Goal: Task Accomplishment & Management: Use online tool/utility

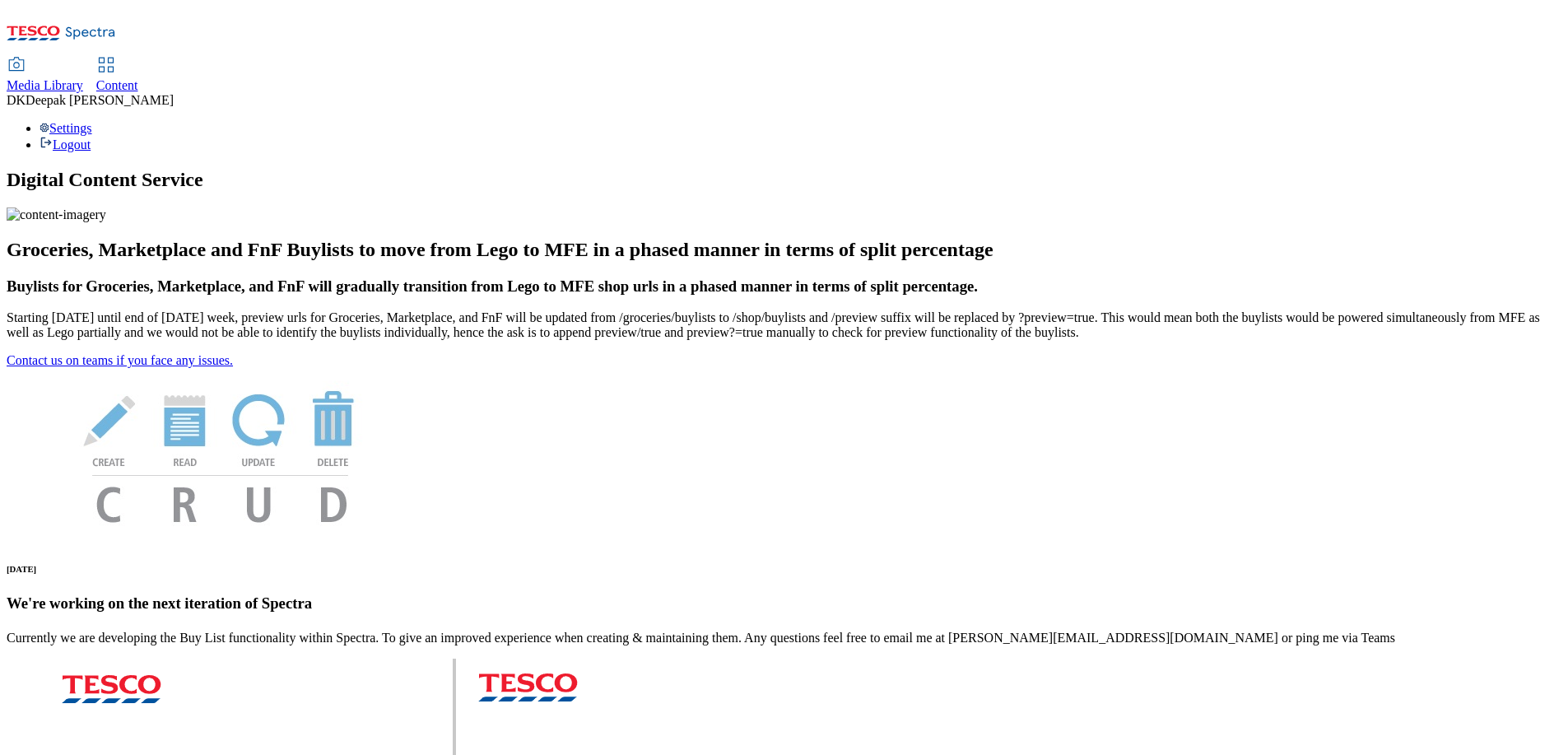
click at [116, 55] on icon at bounding box center [106, 65] width 20 height 20
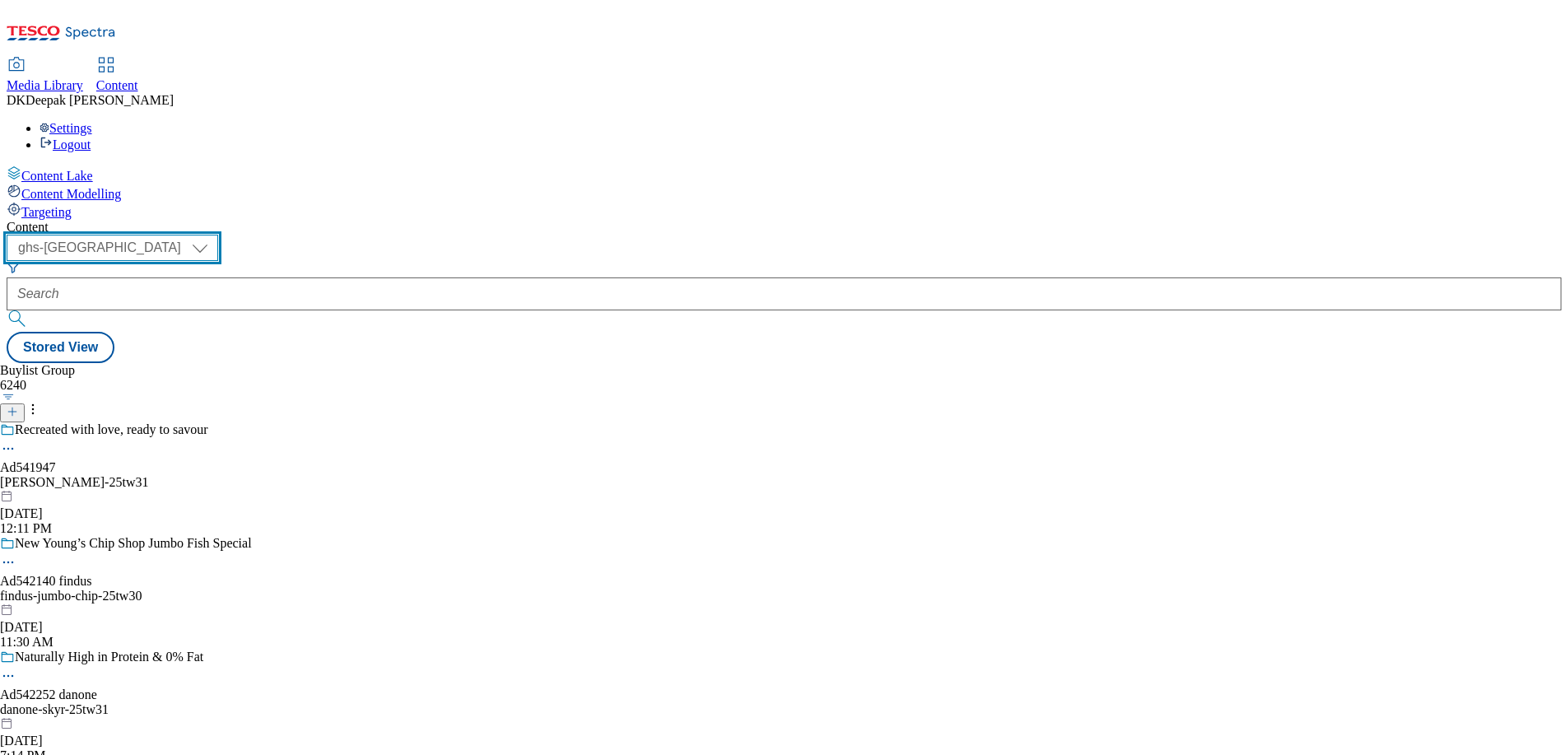
drag, startPoint x: 282, startPoint y: 131, endPoint x: 264, endPoint y: 141, distance: 20.6
click at [218, 234] on select "ghs-roi ghs-[GEOGRAPHIC_DATA]" at bounding box center [112, 248] width 212 height 27
select select "ghs-roi"
click at [214, 234] on select "ghs-roi ghs-[GEOGRAPHIC_DATA]" at bounding box center [112, 248] width 212 height 27
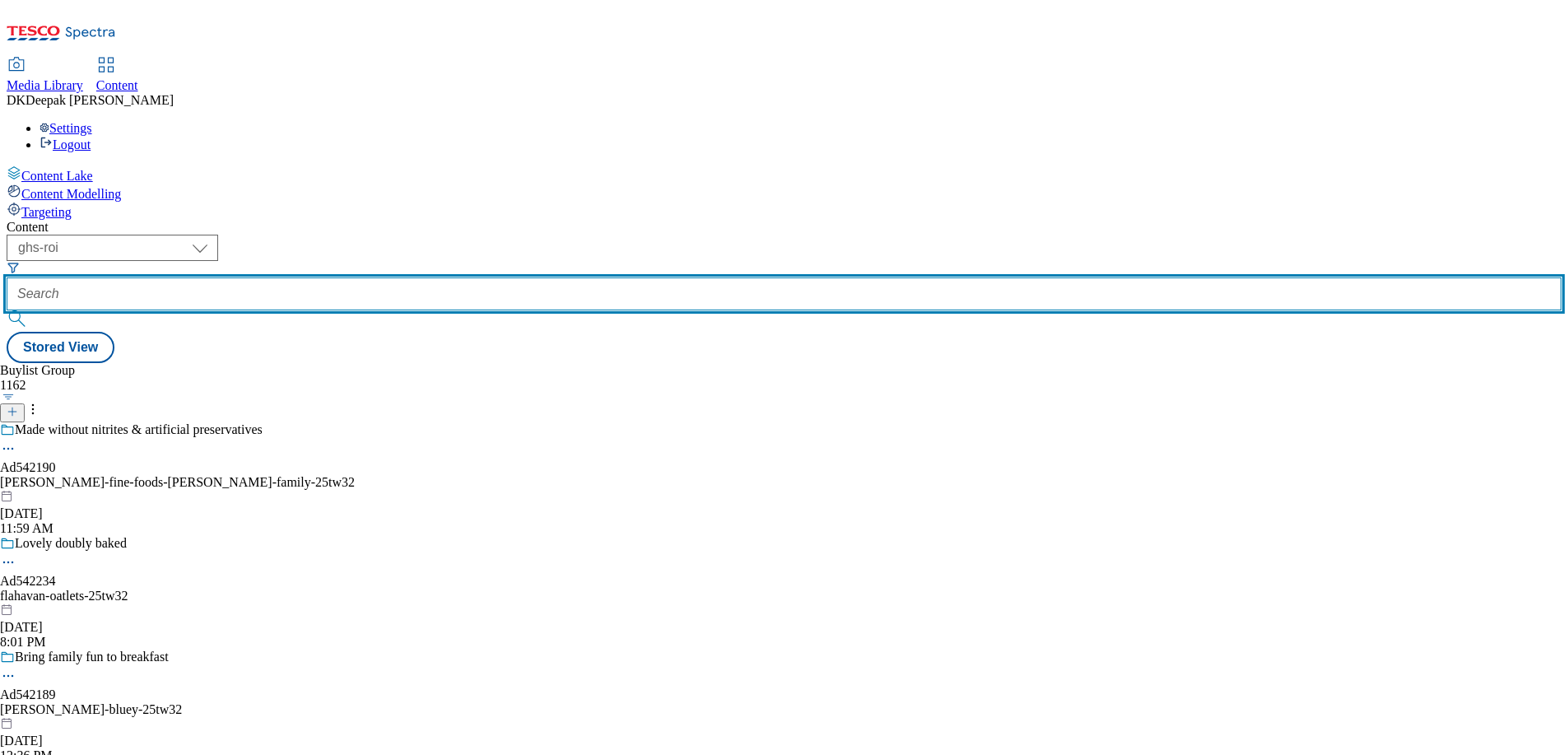
click at [406, 277] on input "text" at bounding box center [784, 294] width 1555 height 33
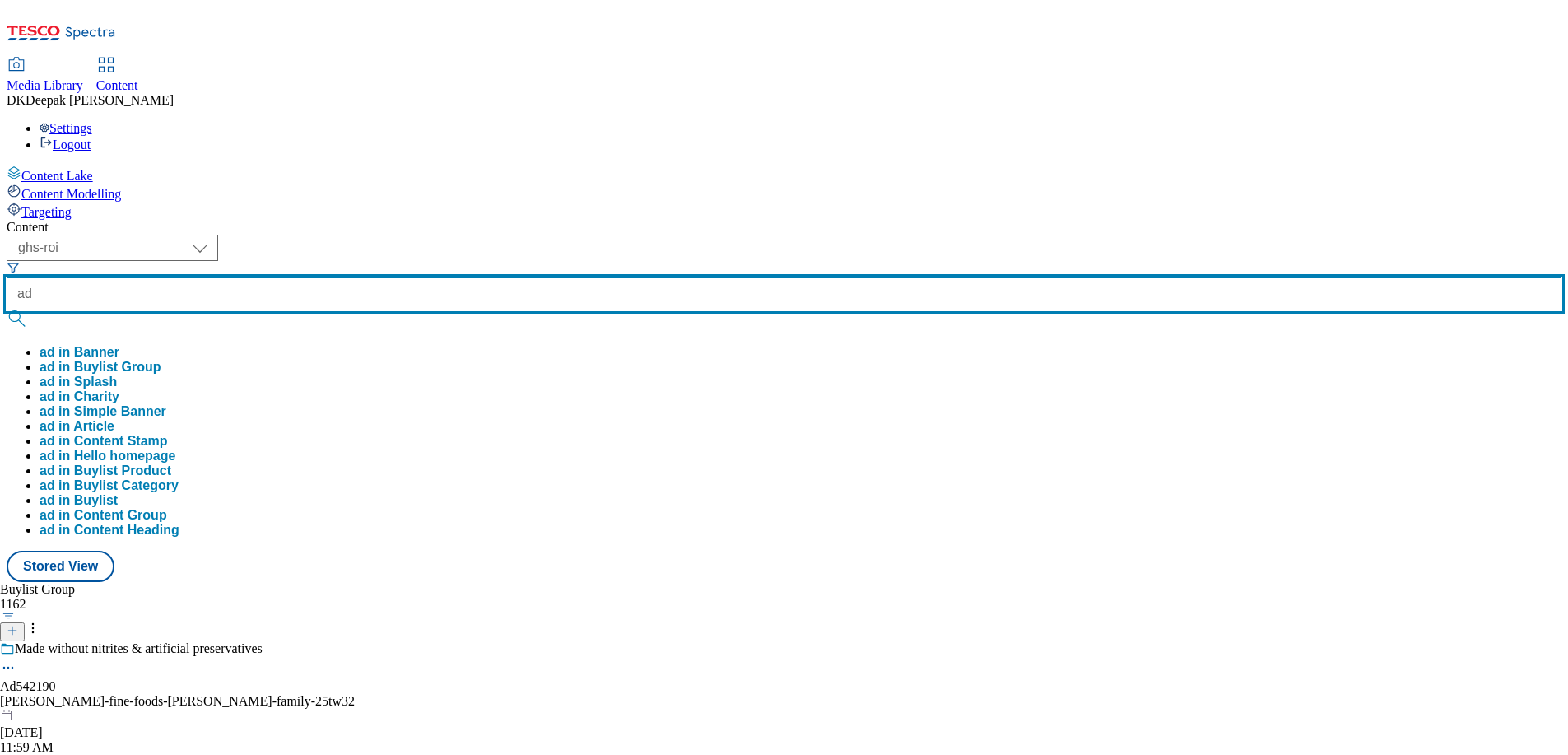
paste input "542190"
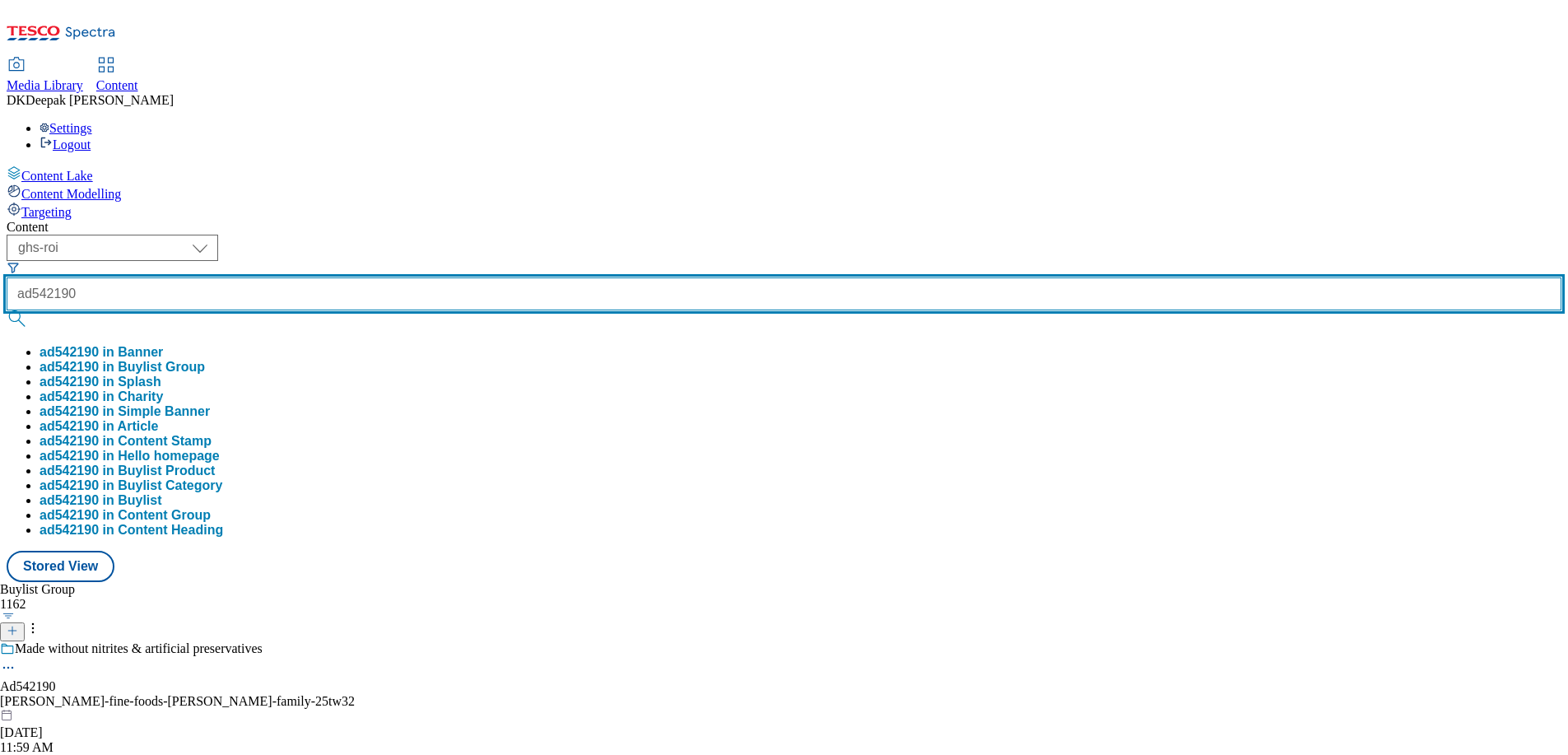
type input "ad542190"
click at [7, 311] on button "submit" at bounding box center [18, 319] width 23 height 17
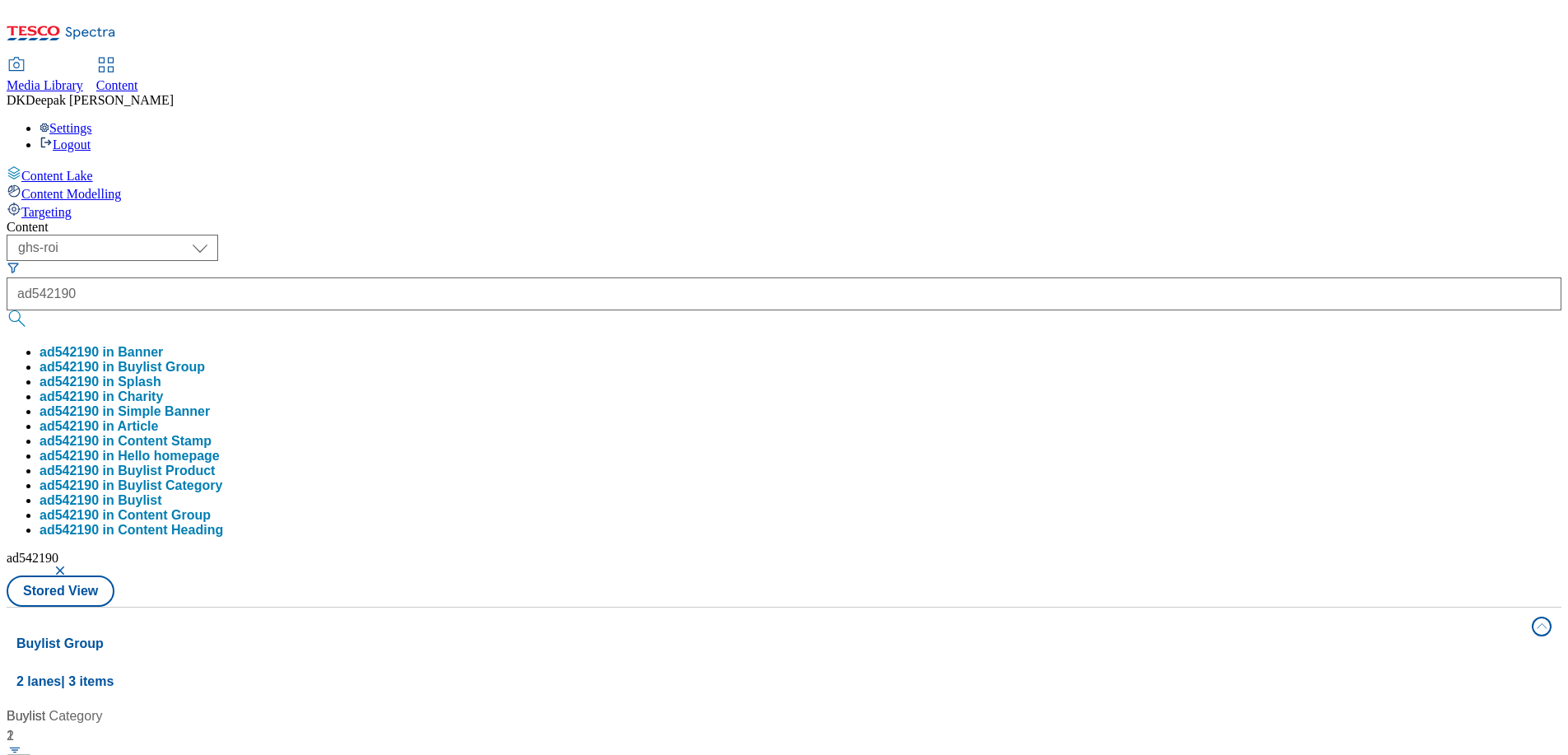
click at [110, 220] on div "Content Lake Content Modelling Targeting" at bounding box center [784, 192] width 1555 height 54
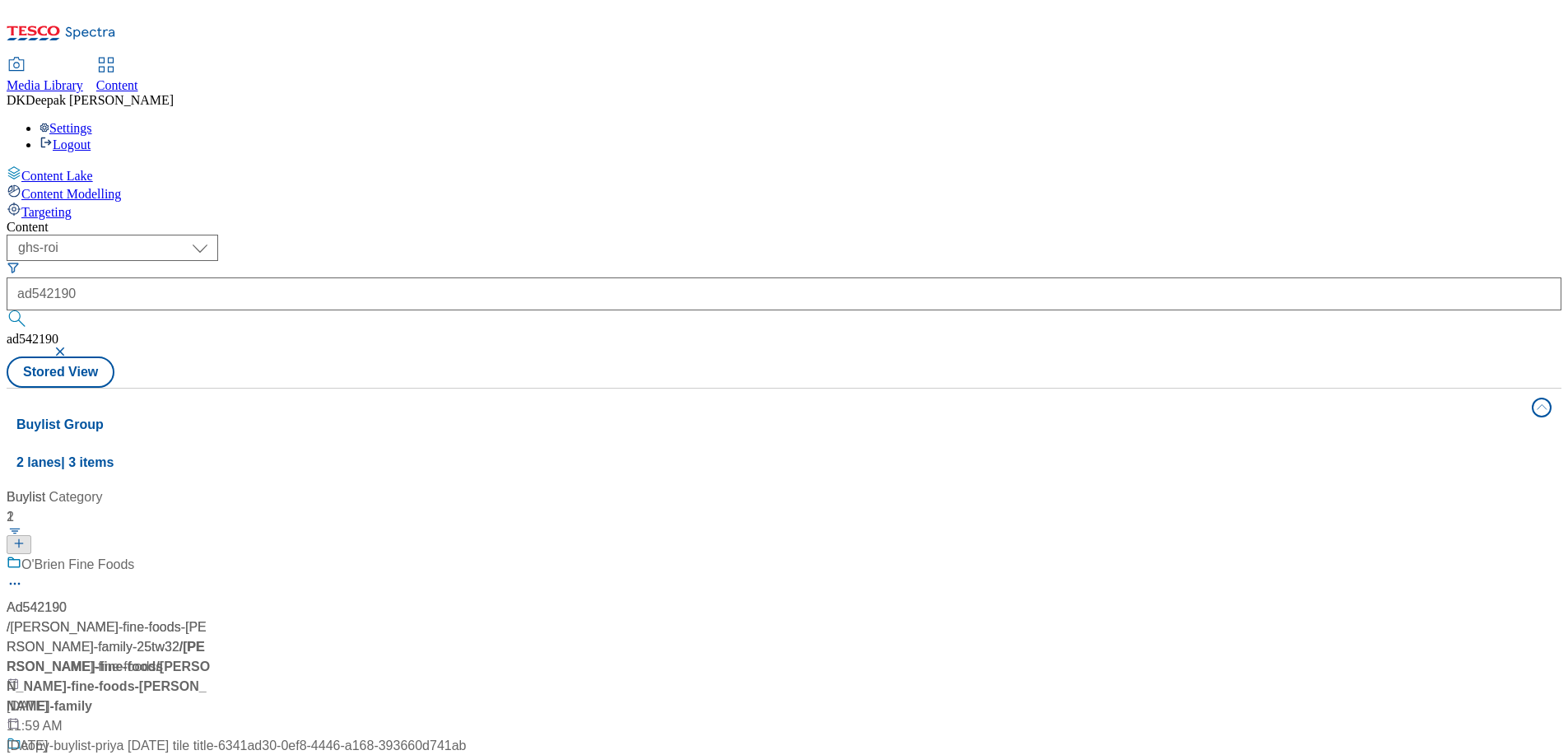
click at [466, 617] on div "/ [PERSON_NAME]-fine-foods-[PERSON_NAME]-family-25tw32 / [PERSON_NAME]-fine-foo…" at bounding box center [236, 646] width 459 height 59
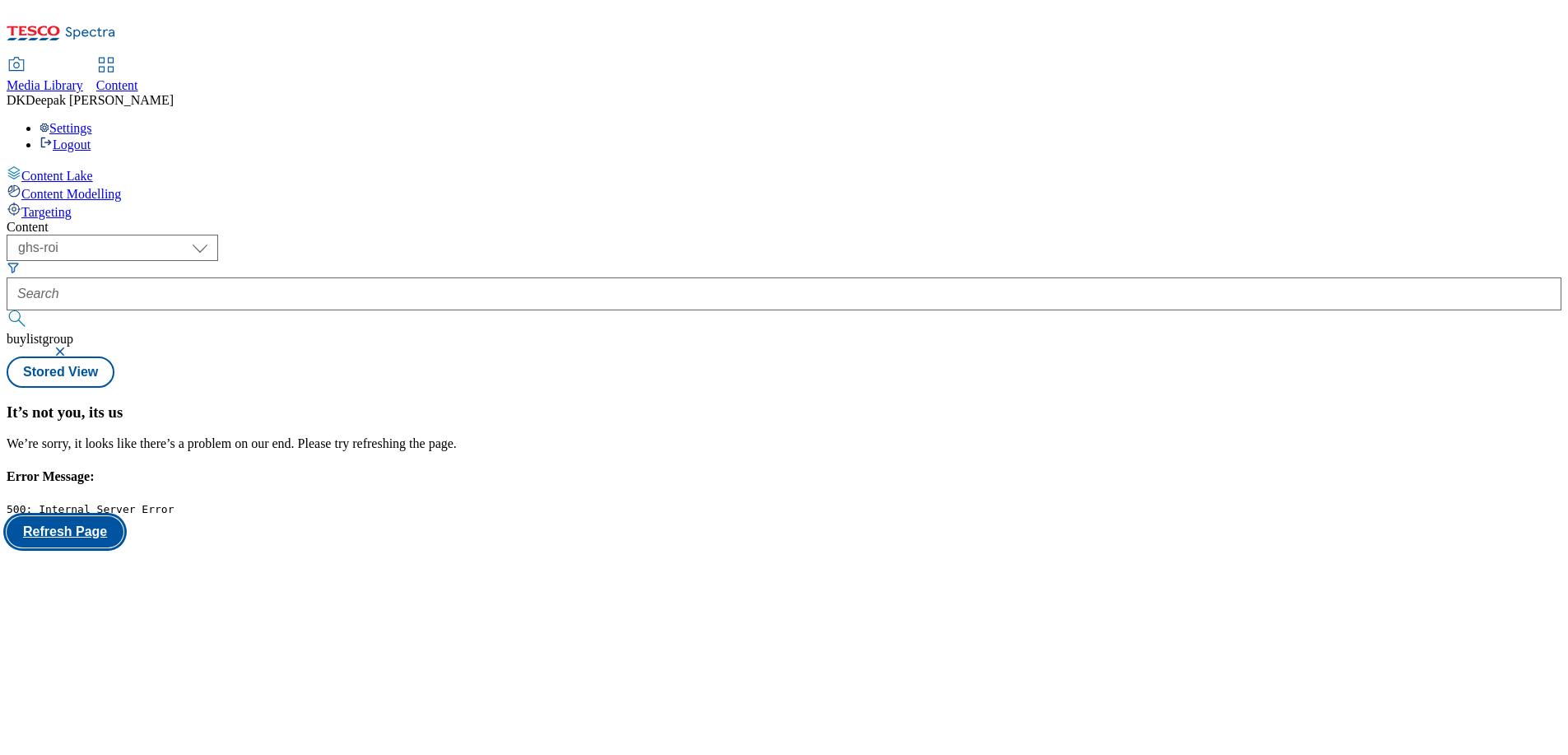
click at [124, 516] on button "Refresh Page" at bounding box center [65, 532] width 117 height 32
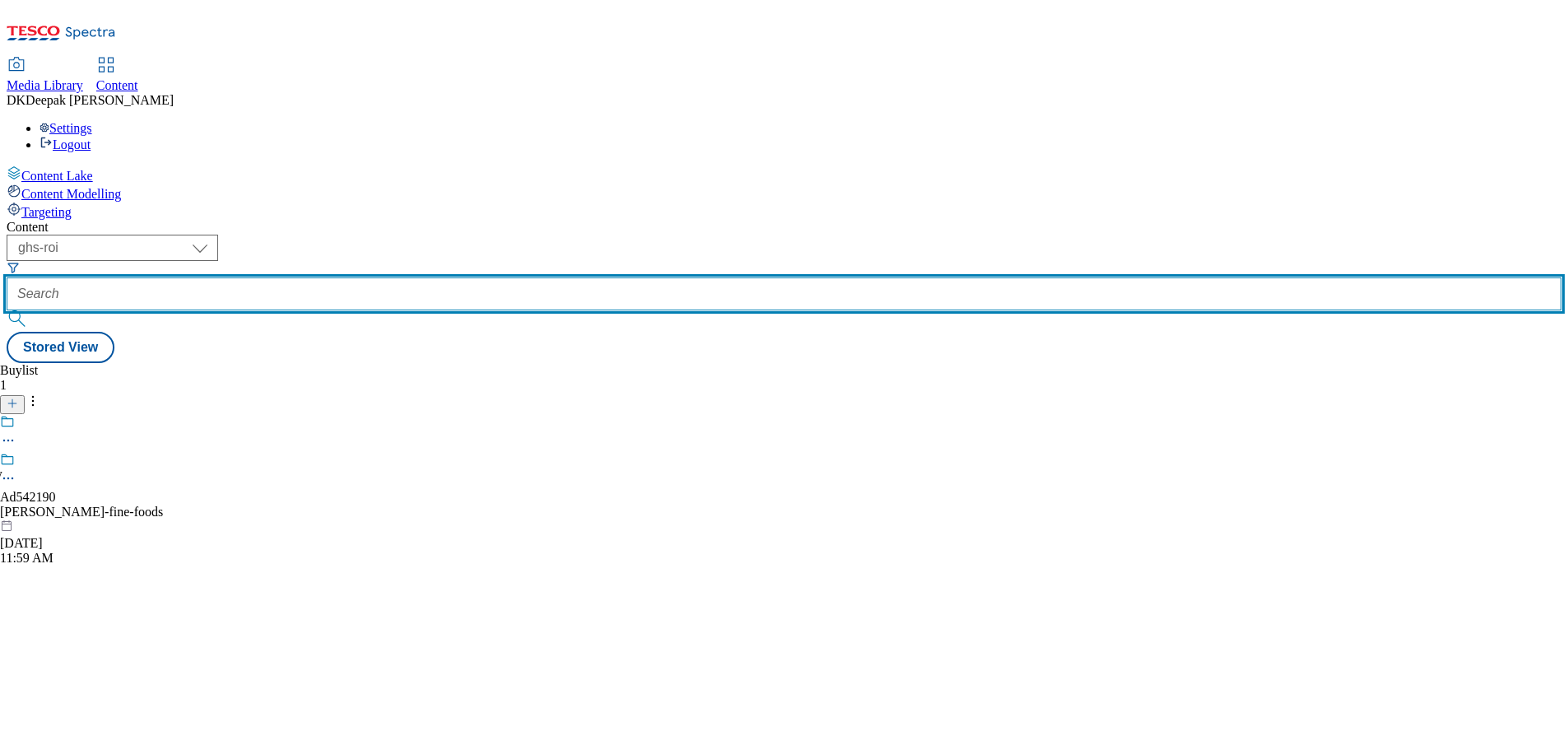
click at [364, 277] on input "text" at bounding box center [784, 294] width 1555 height 33
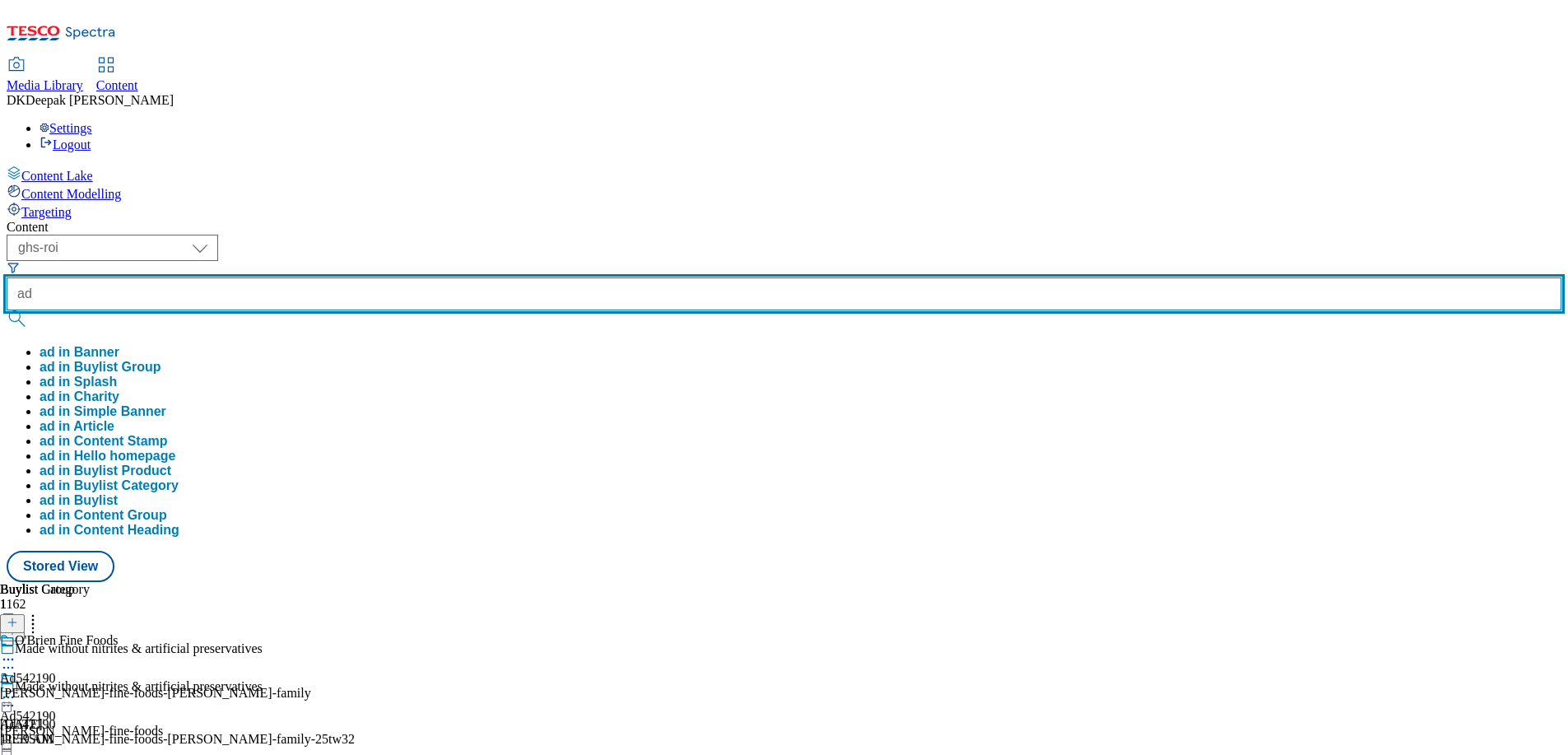
type input "ad"
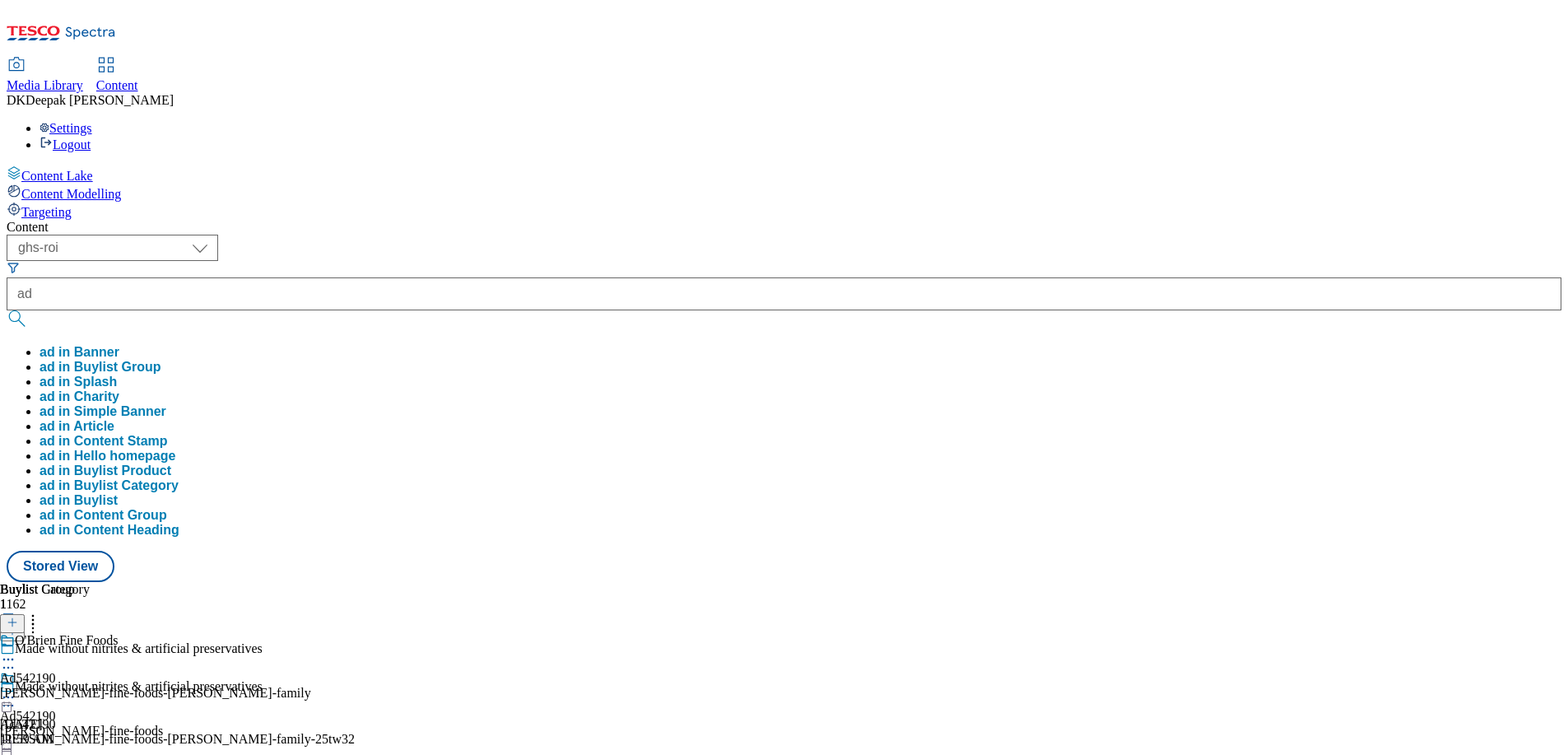
click at [247, 679] on div "Made without nitrites & artificial preservatives Ad542190 obrien-fine-foods-bra…" at bounding box center [177, 736] width 355 height 114
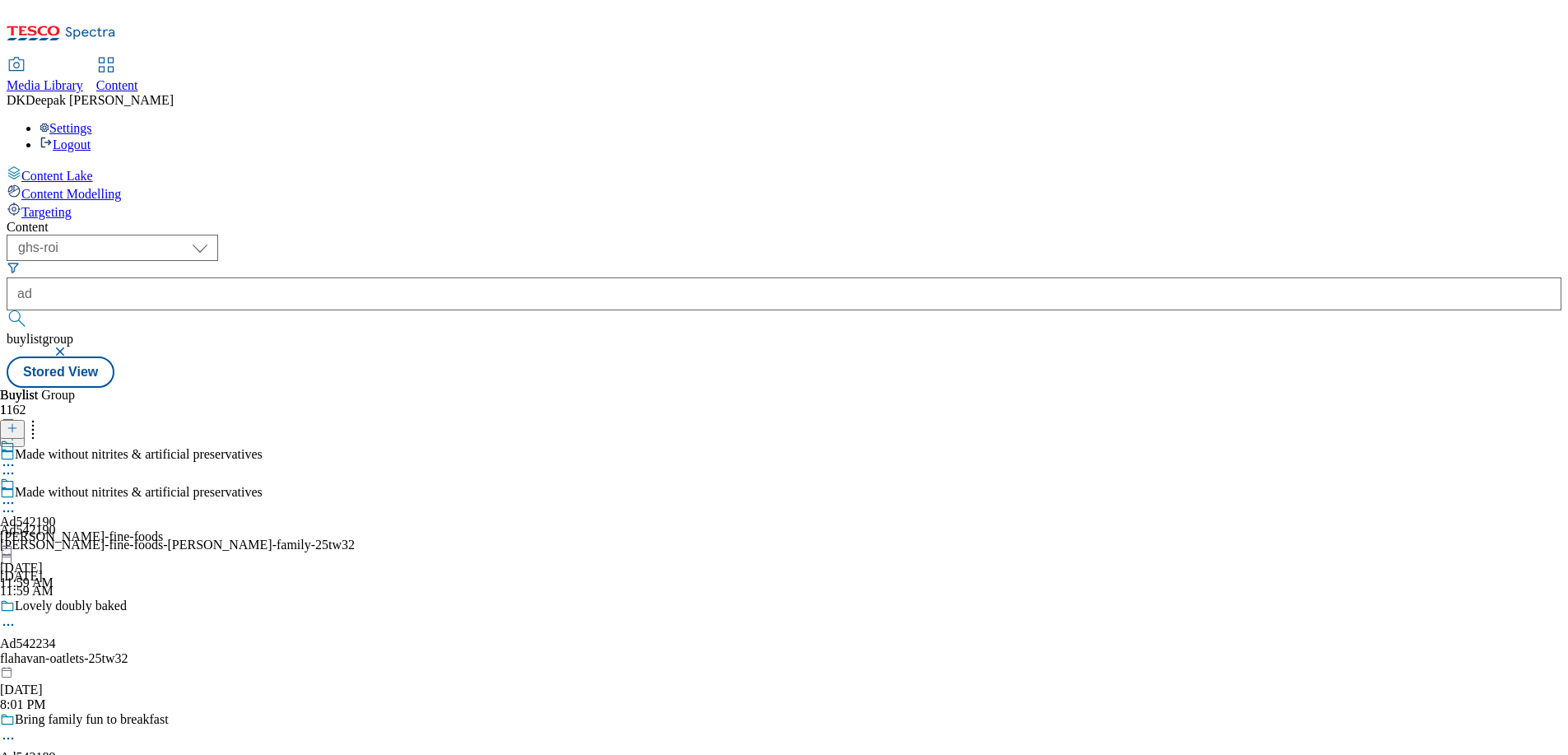
click at [325, 537] on div "[PERSON_NAME]-fine-foods-[PERSON_NAME]-family-25tw32" at bounding box center [177, 545] width 355 height 15
click at [350, 537] on div "[PERSON_NAME]-fine-foods-[PERSON_NAME]-family-25tw32" at bounding box center [177, 545] width 355 height 15
click at [355, 537] on div "[PERSON_NAME]-fine-foods-[PERSON_NAME]-family-25tw32" at bounding box center [177, 545] width 355 height 15
click at [163, 551] on div "Ad542190 obrien-fine-foods Sep 15, 2025 11:59 AM" at bounding box center [81, 533] width 163 height 114
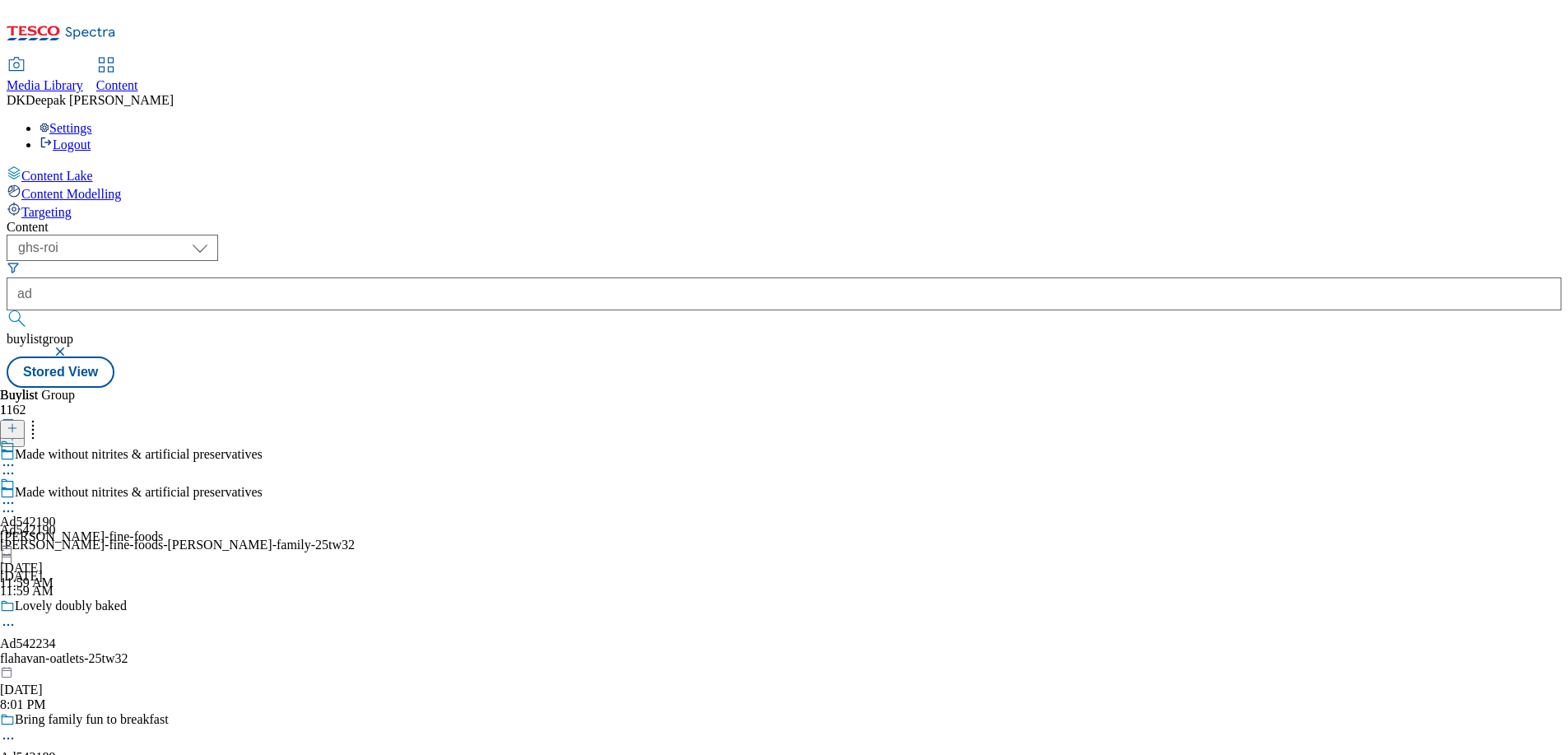
click at [355, 537] on div "[PERSON_NAME]-fine-foods-[PERSON_NAME]-family-25tw32" at bounding box center [177, 545] width 355 height 15
click at [146, 220] on div "Content Lake Content Modelling Targeting" at bounding box center [784, 192] width 1555 height 54
click at [163, 529] on div "[PERSON_NAME]-fine-foods" at bounding box center [81, 537] width 163 height 15
click at [17, 503] on icon at bounding box center [8, 512] width 17 height 17
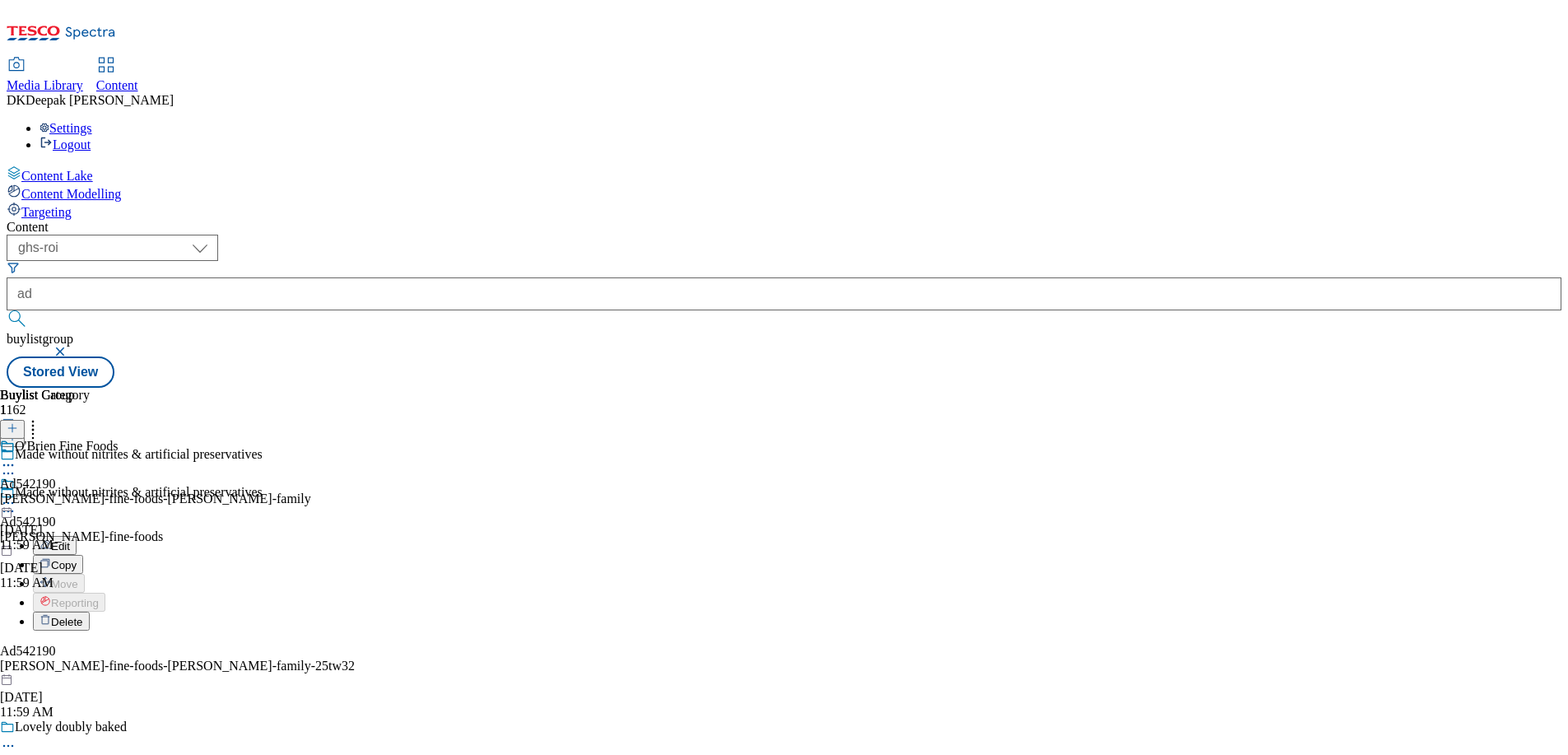
click at [76, 536] on button "Edit" at bounding box center [55, 545] width 44 height 19
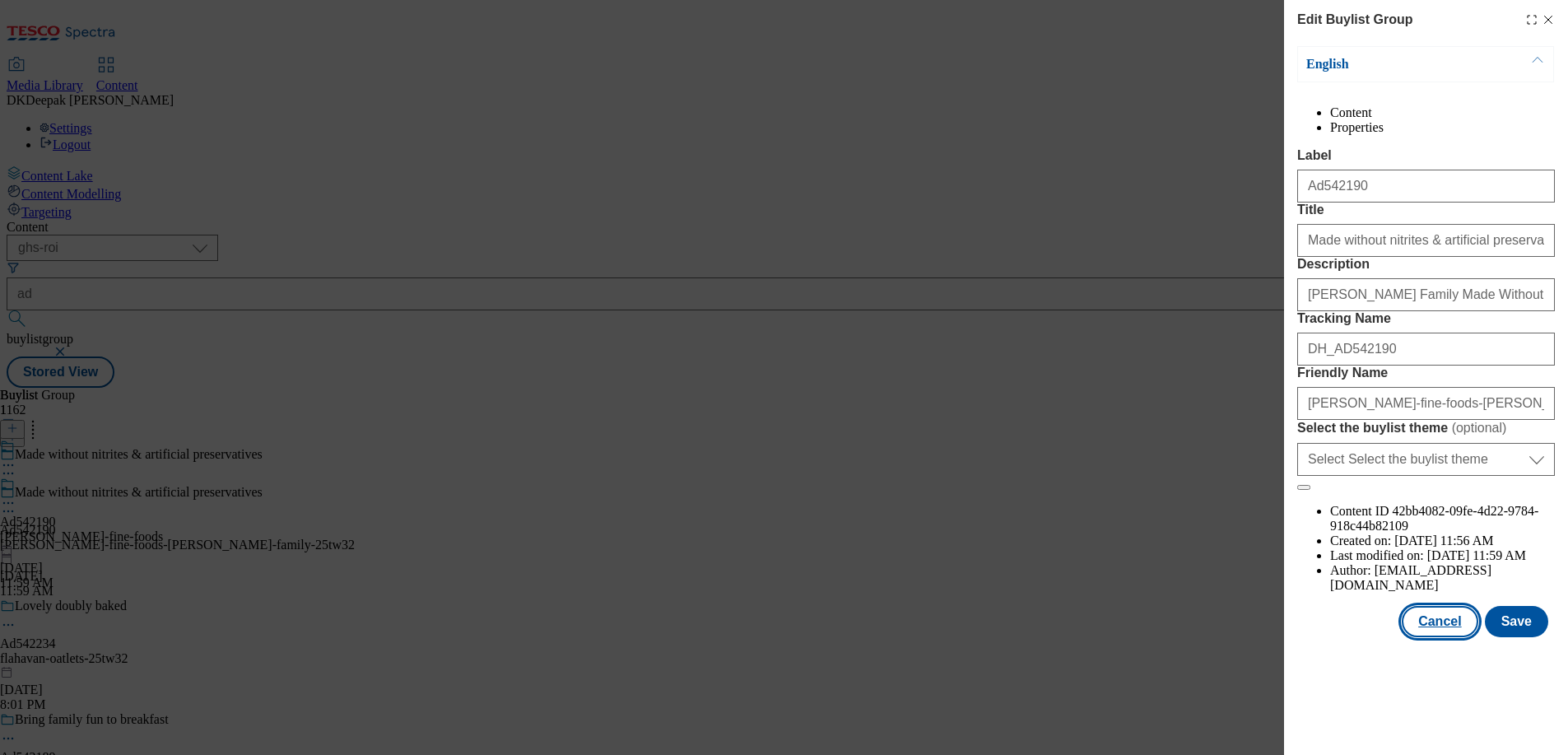
drag, startPoint x: 1459, startPoint y: 694, endPoint x: 1159, endPoint y: 529, distance: 342.4
click at [1459, 637] on button "Cancel" at bounding box center [1439, 621] width 76 height 32
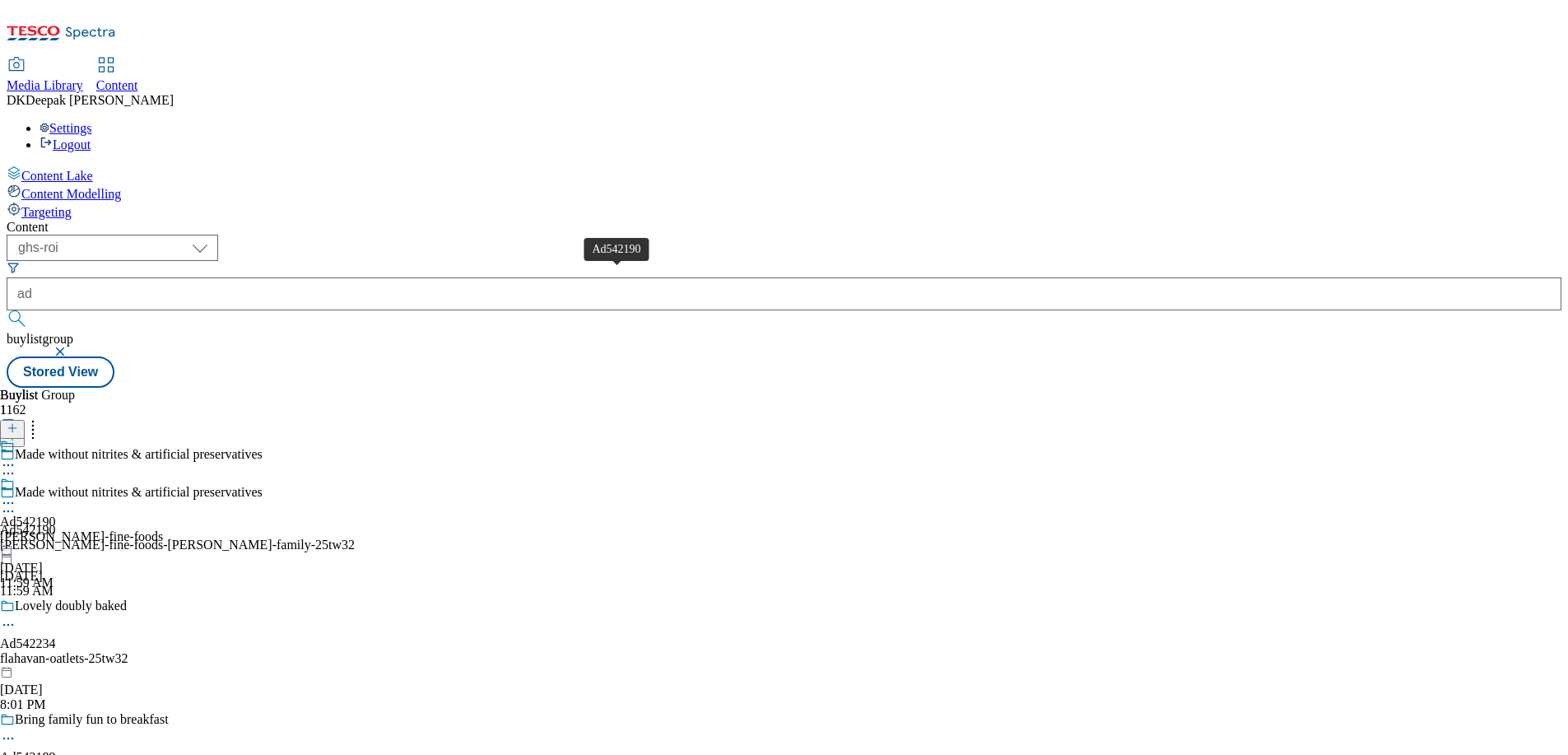
click at [56, 514] on span "Ad542190" at bounding box center [27, 522] width 56 height 15
click at [17, 495] on icon at bounding box center [8, 503] width 17 height 17
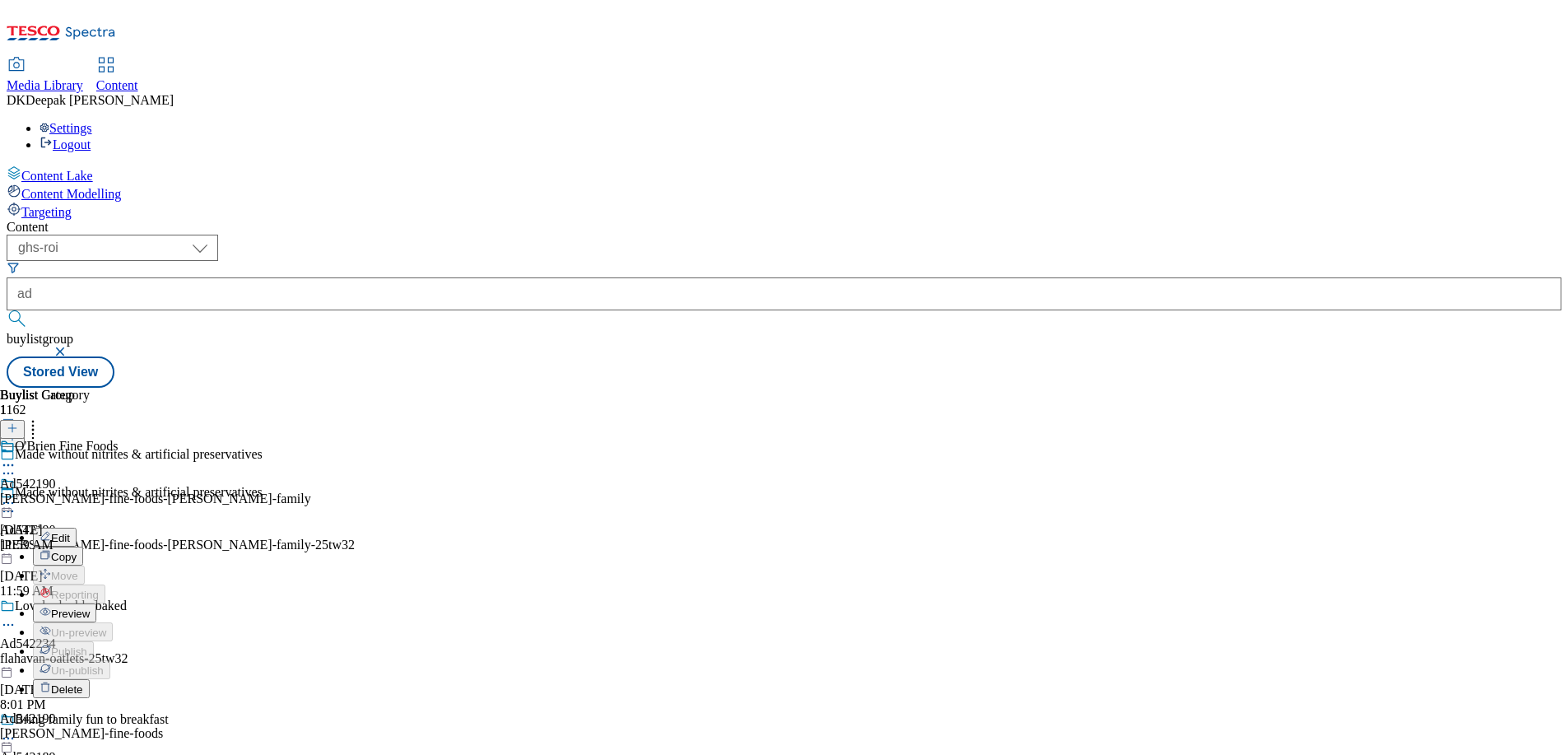
click at [76, 527] on button "Edit" at bounding box center [55, 537] width 44 height 19
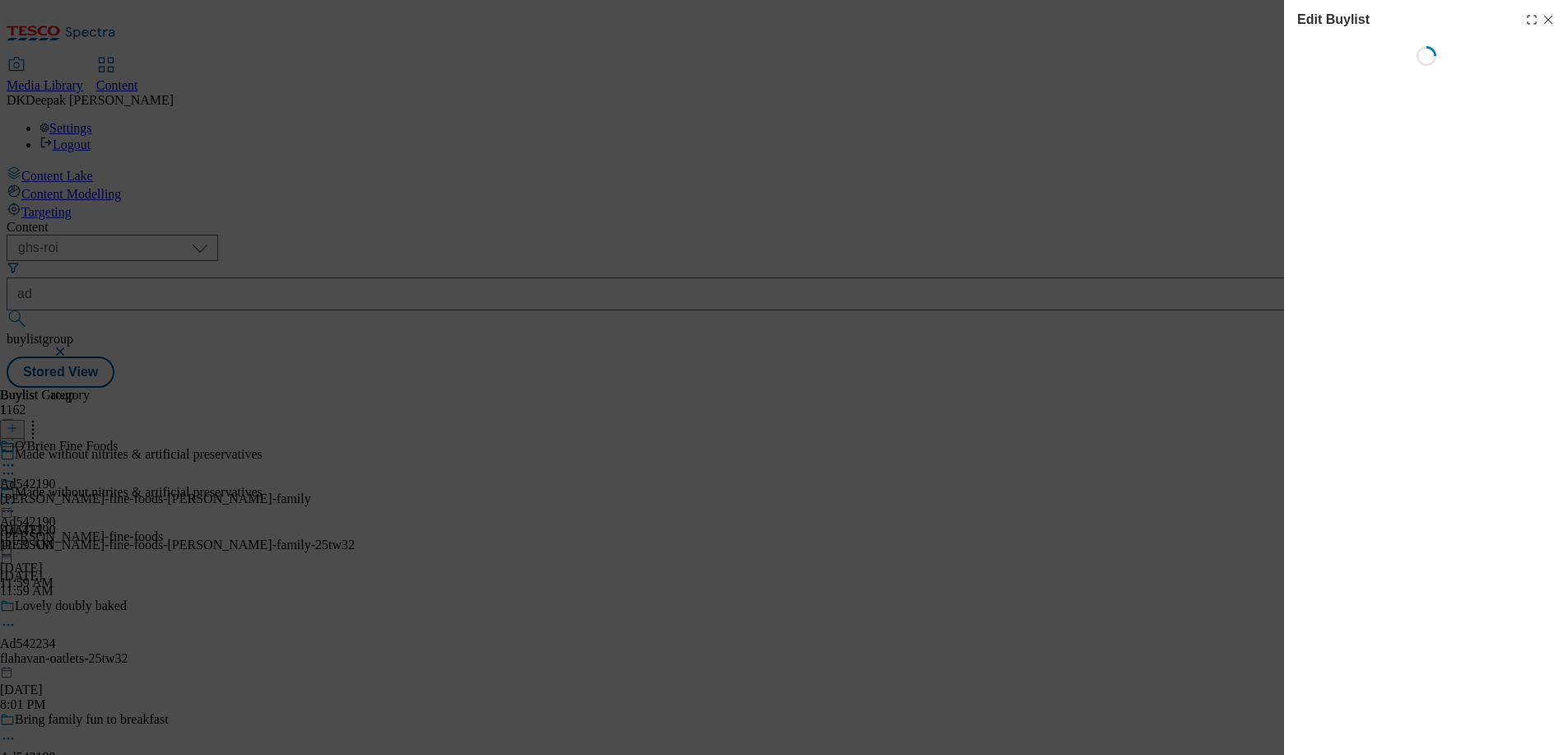
select select "tactical"
select select "supplier funded short term 1-3 weeks"
select select "dunnhumby"
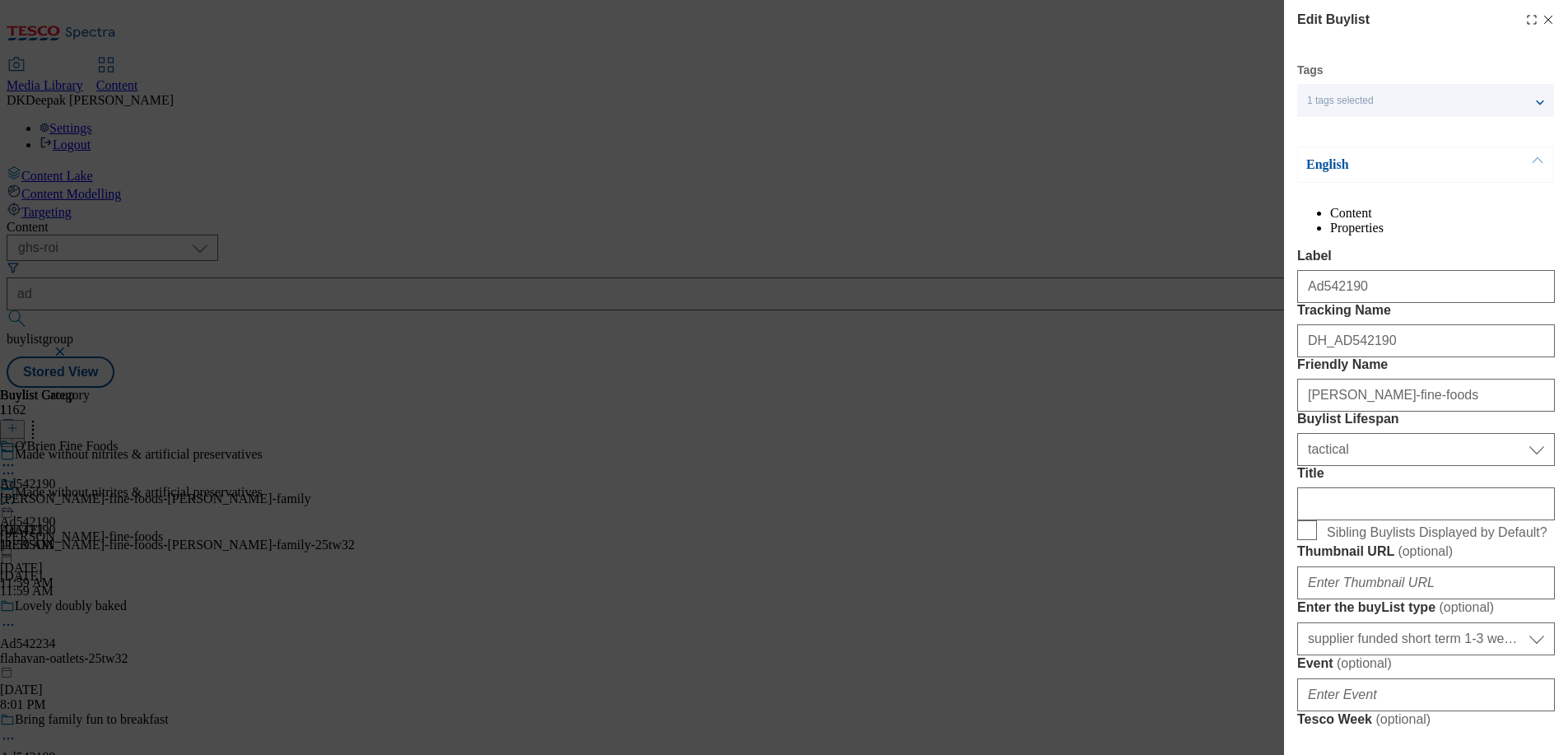
select select "Banner"
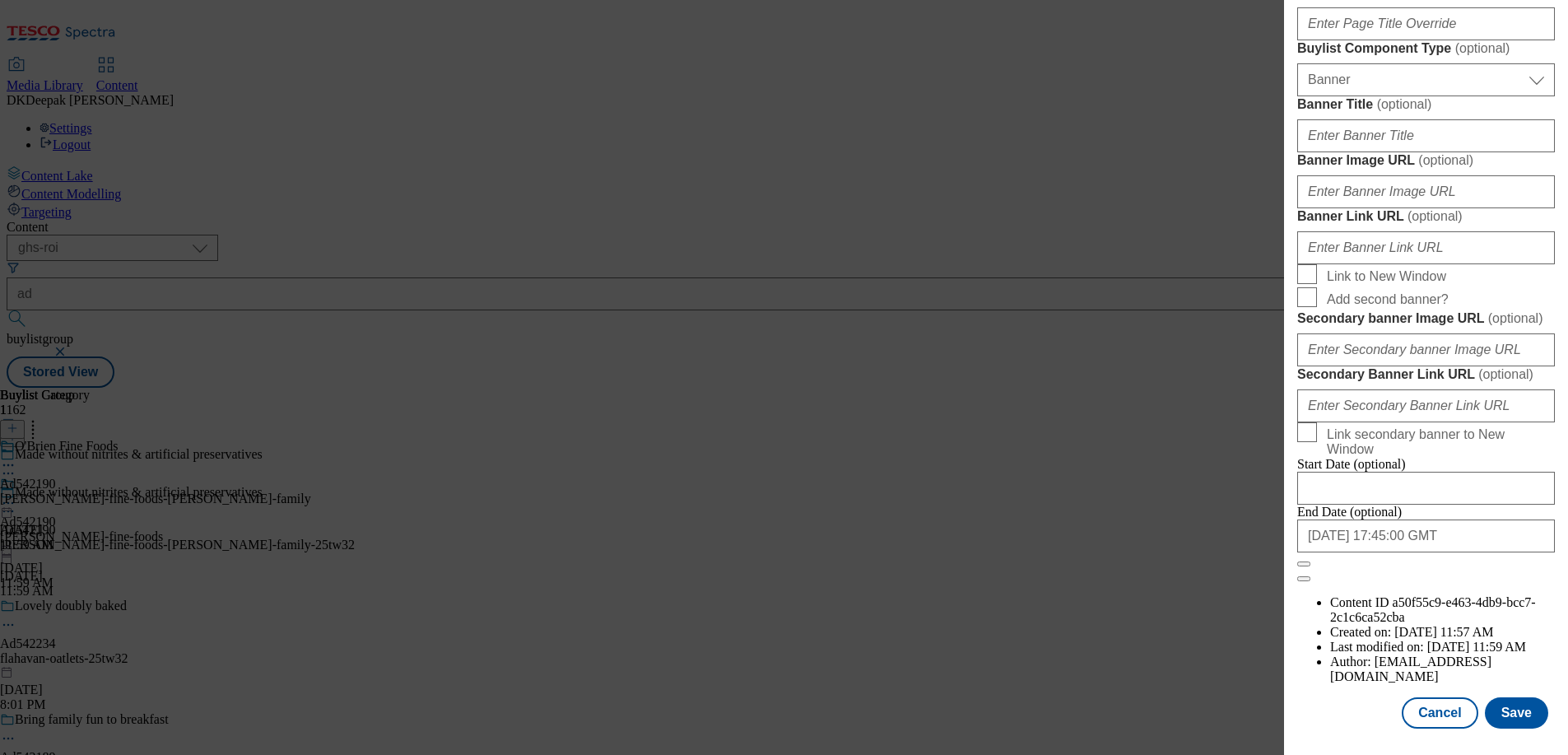
scroll to position [1640, 0]
click at [1428, 704] on button "Cancel" at bounding box center [1439, 713] width 76 height 32
select select "tactical"
select select "supplier funded short term 1-3 weeks"
select select "dunnhumby"
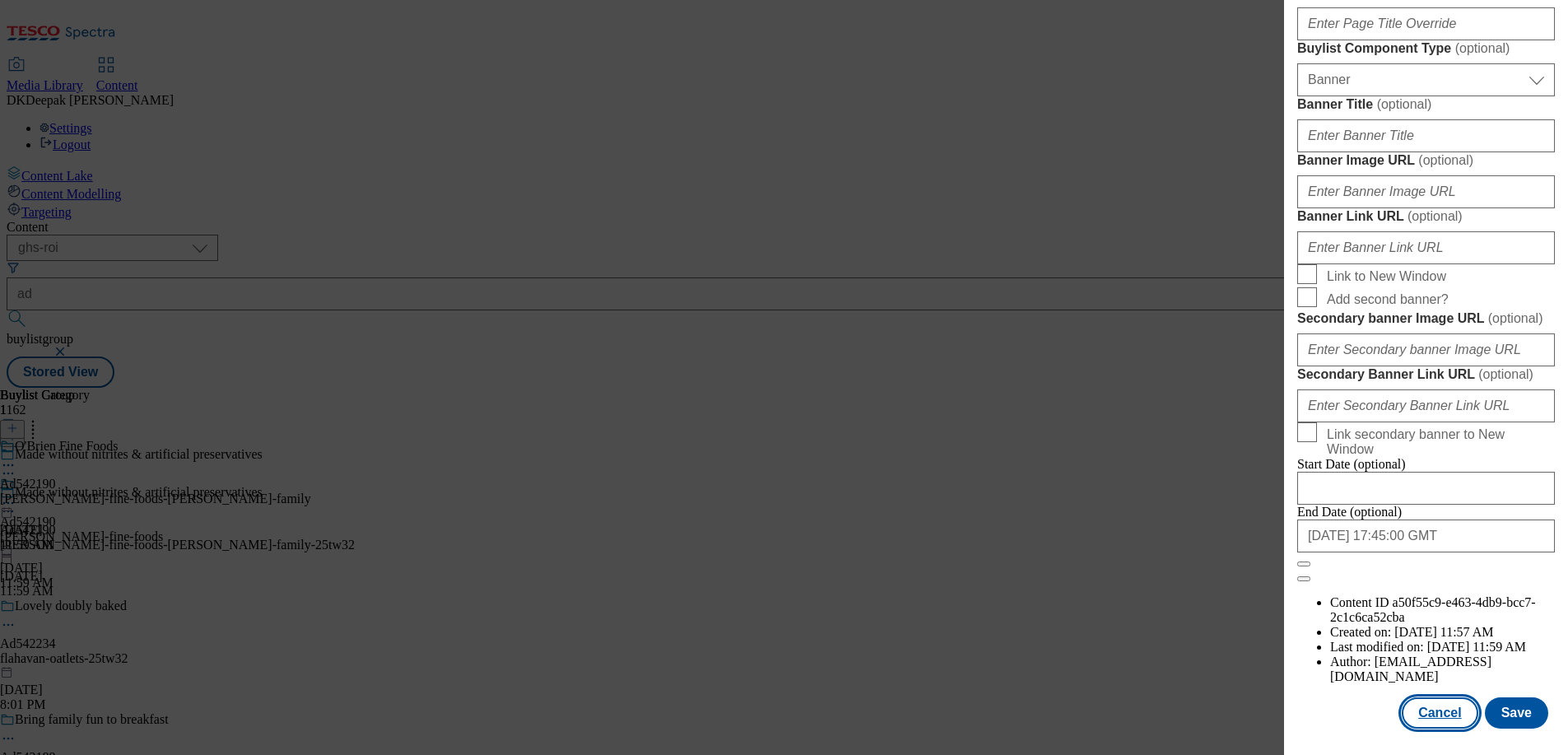
select select "Banner"
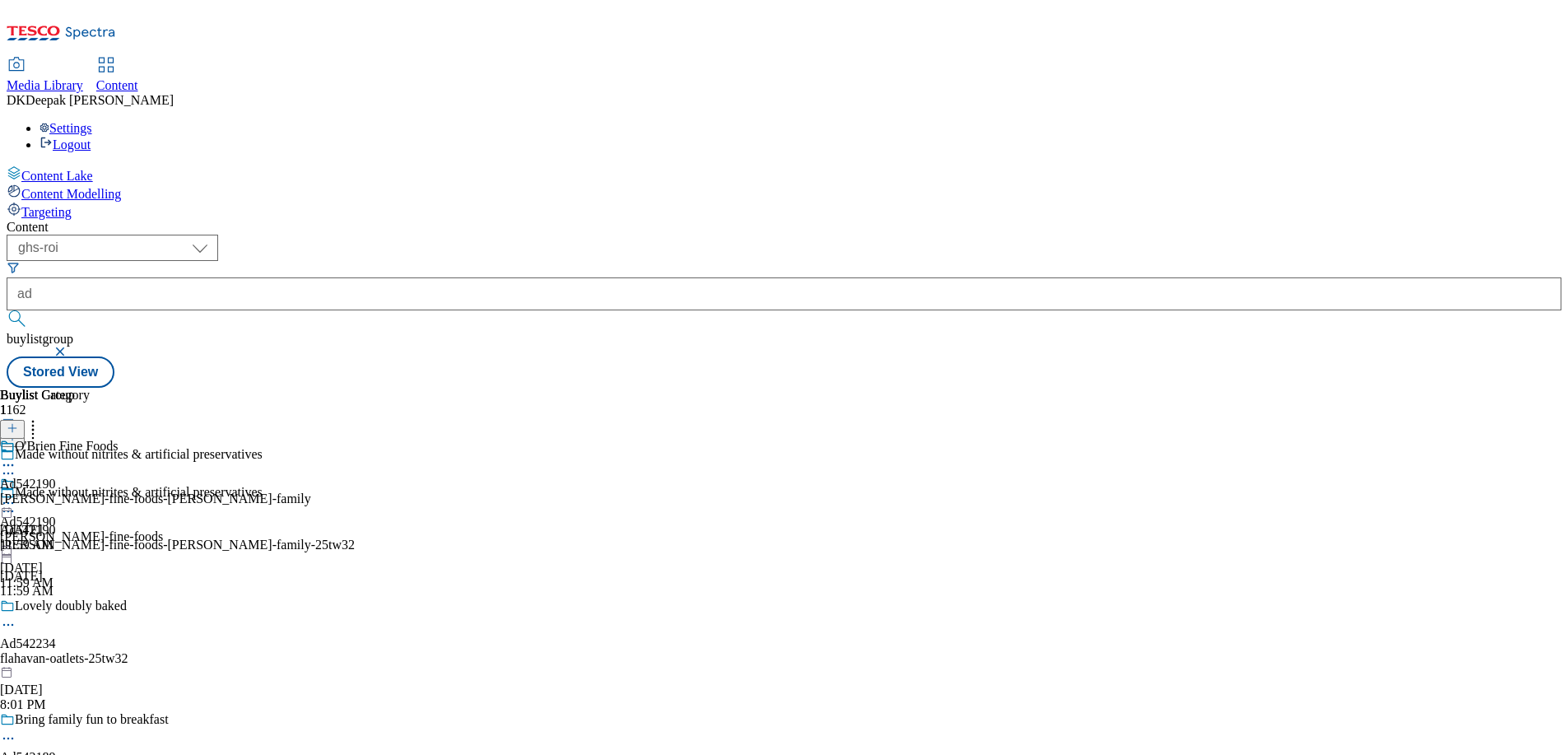
scroll to position [1270, 0]
click at [311, 439] on div "O'Brien Fine Foods Ad542190 obrien-fine-foods-brady-family Sep 15, 2025 11:59 AM" at bounding box center [155, 495] width 311 height 114
click at [17, 495] on icon at bounding box center [8, 503] width 17 height 17
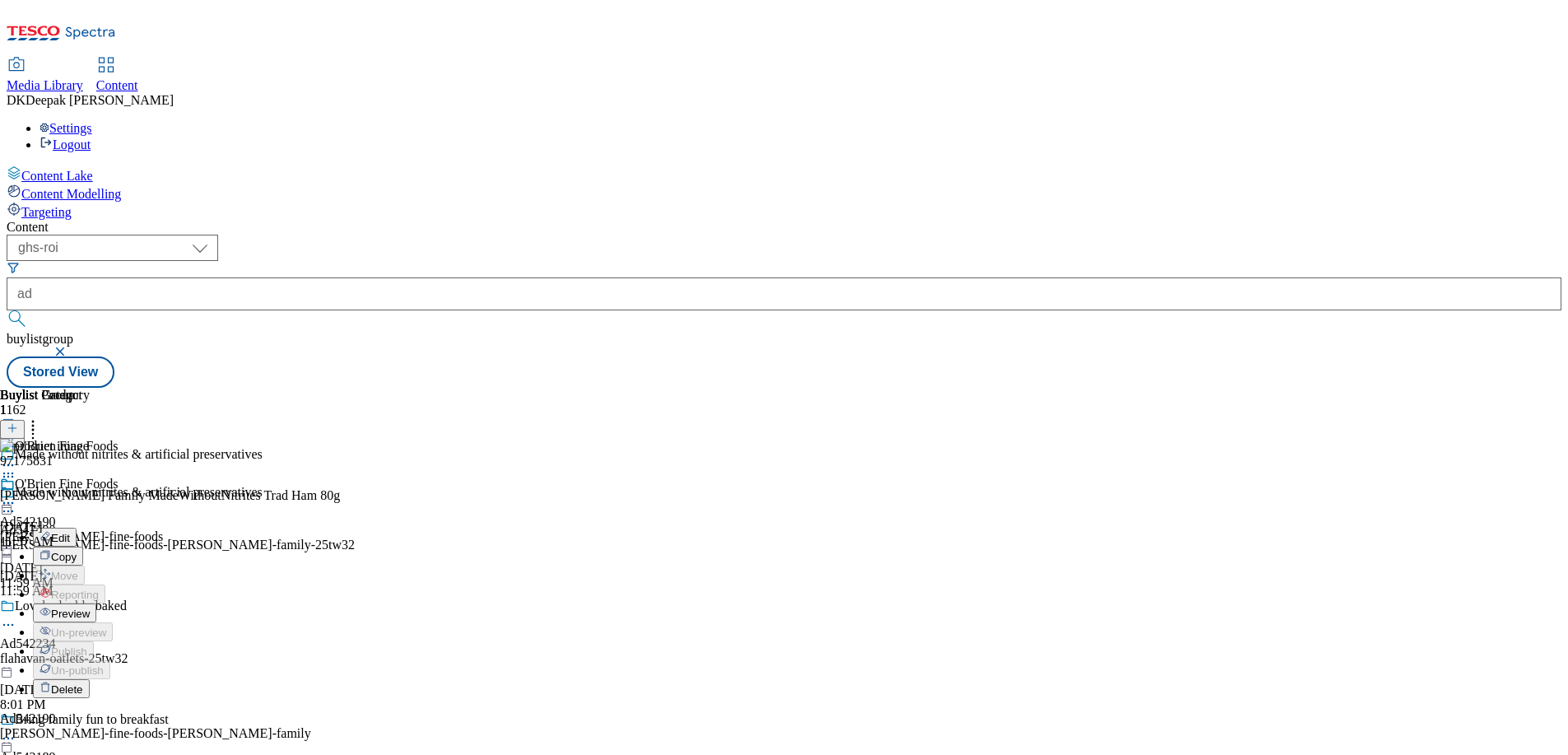
click at [76, 527] on button "Edit" at bounding box center [55, 537] width 44 height 19
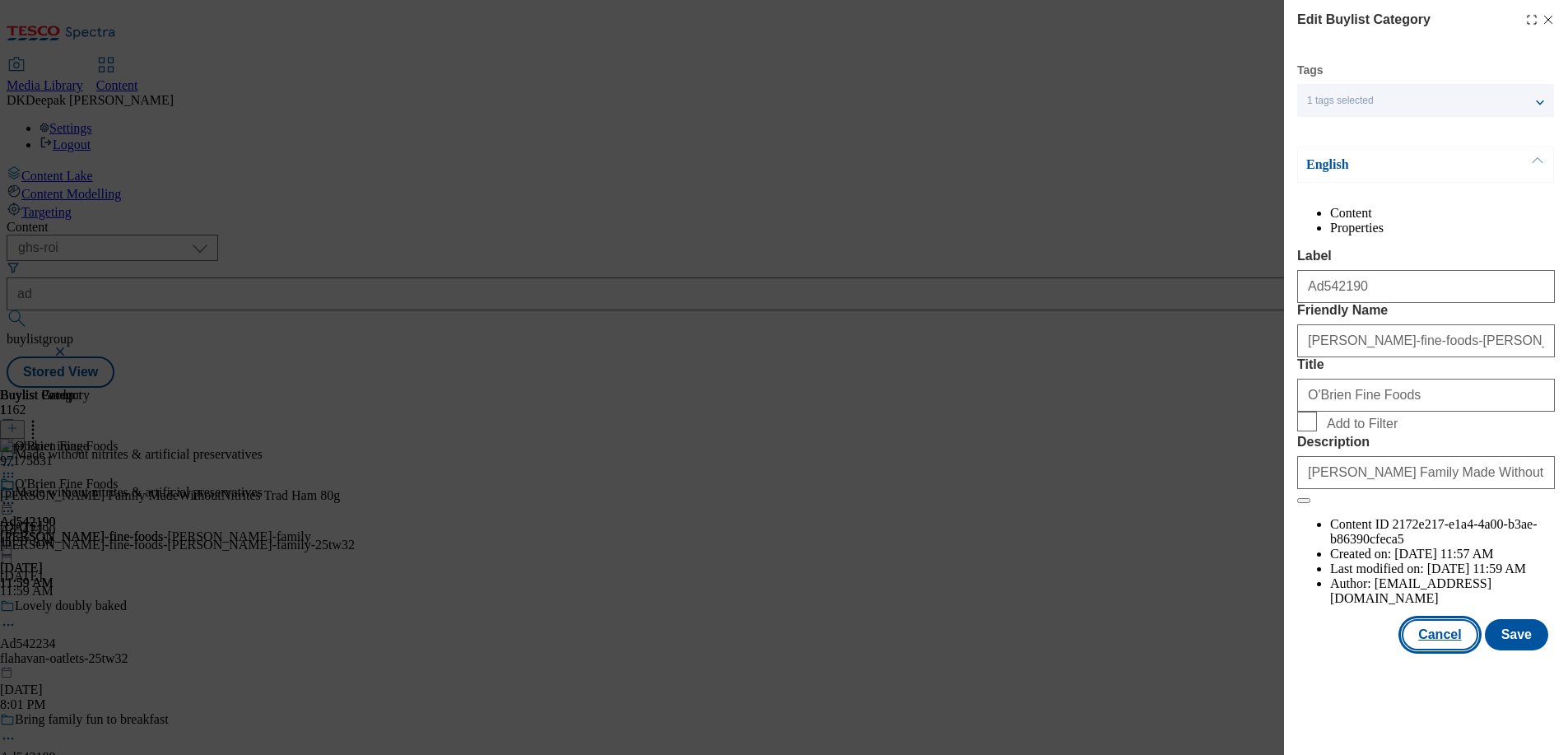
click at [1433, 650] on button "Cancel" at bounding box center [1439, 635] width 76 height 32
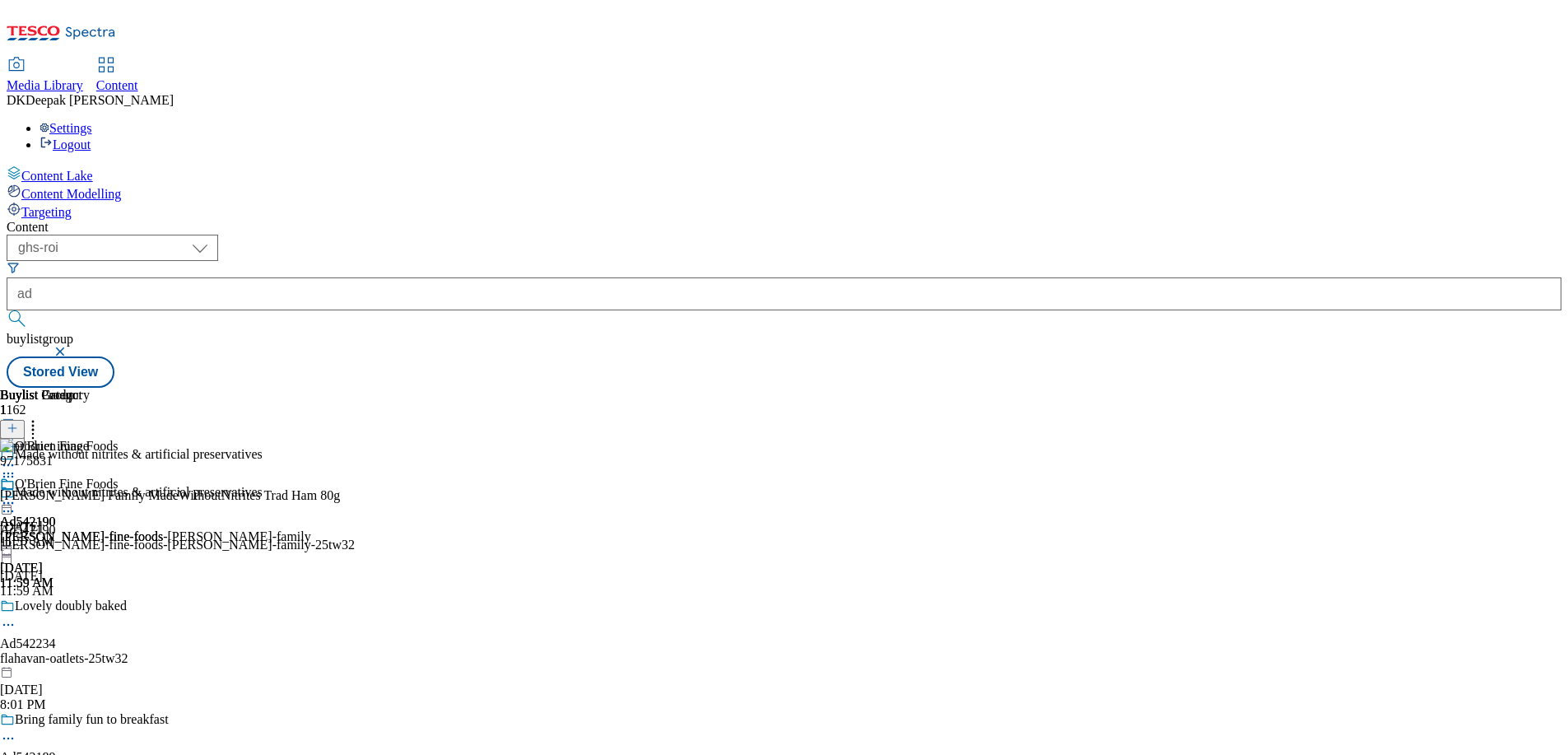
click at [6, 503] on circle at bounding box center [4, 503] width 2 height 2
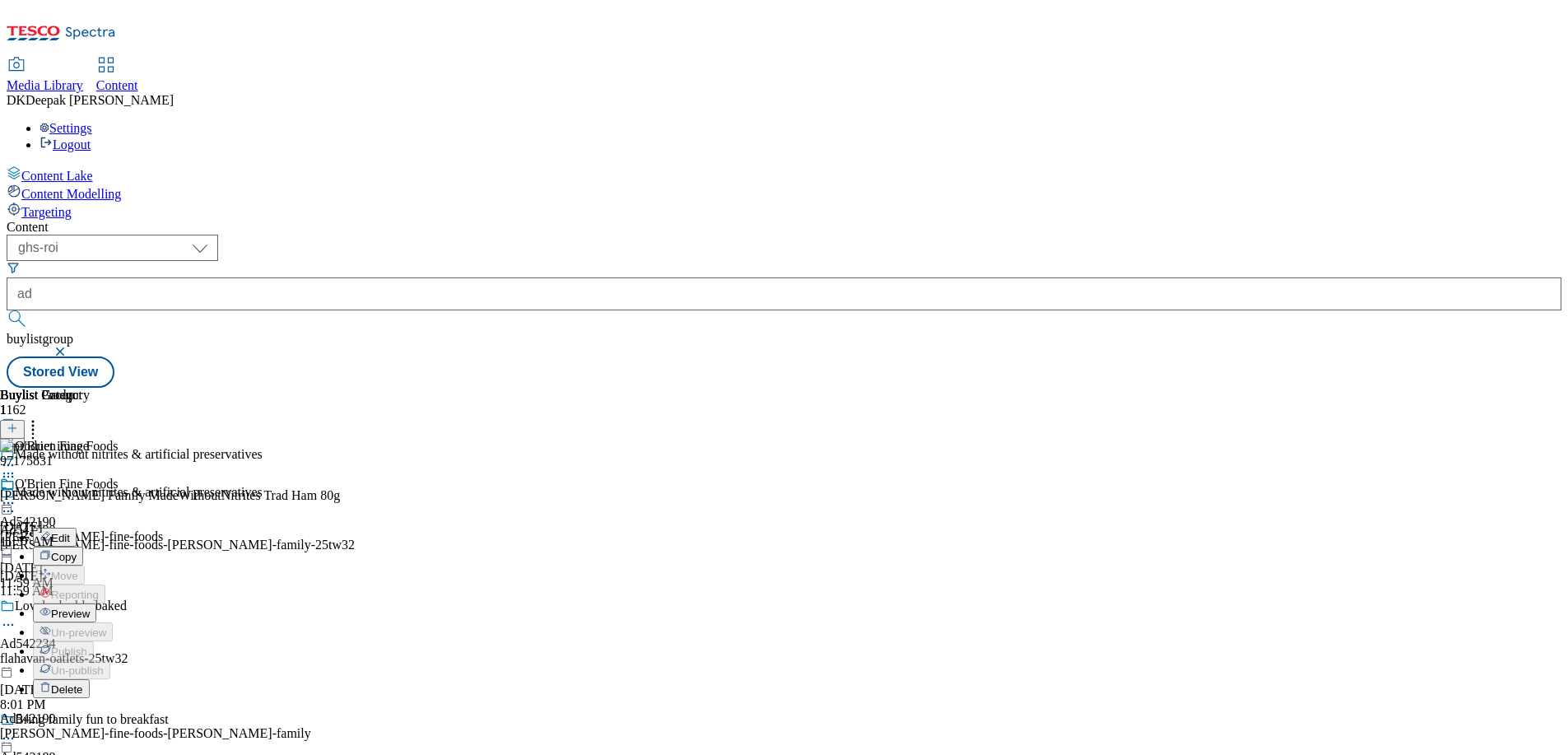
click at [90, 607] on span "Preview" at bounding box center [70, 613] width 39 height 12
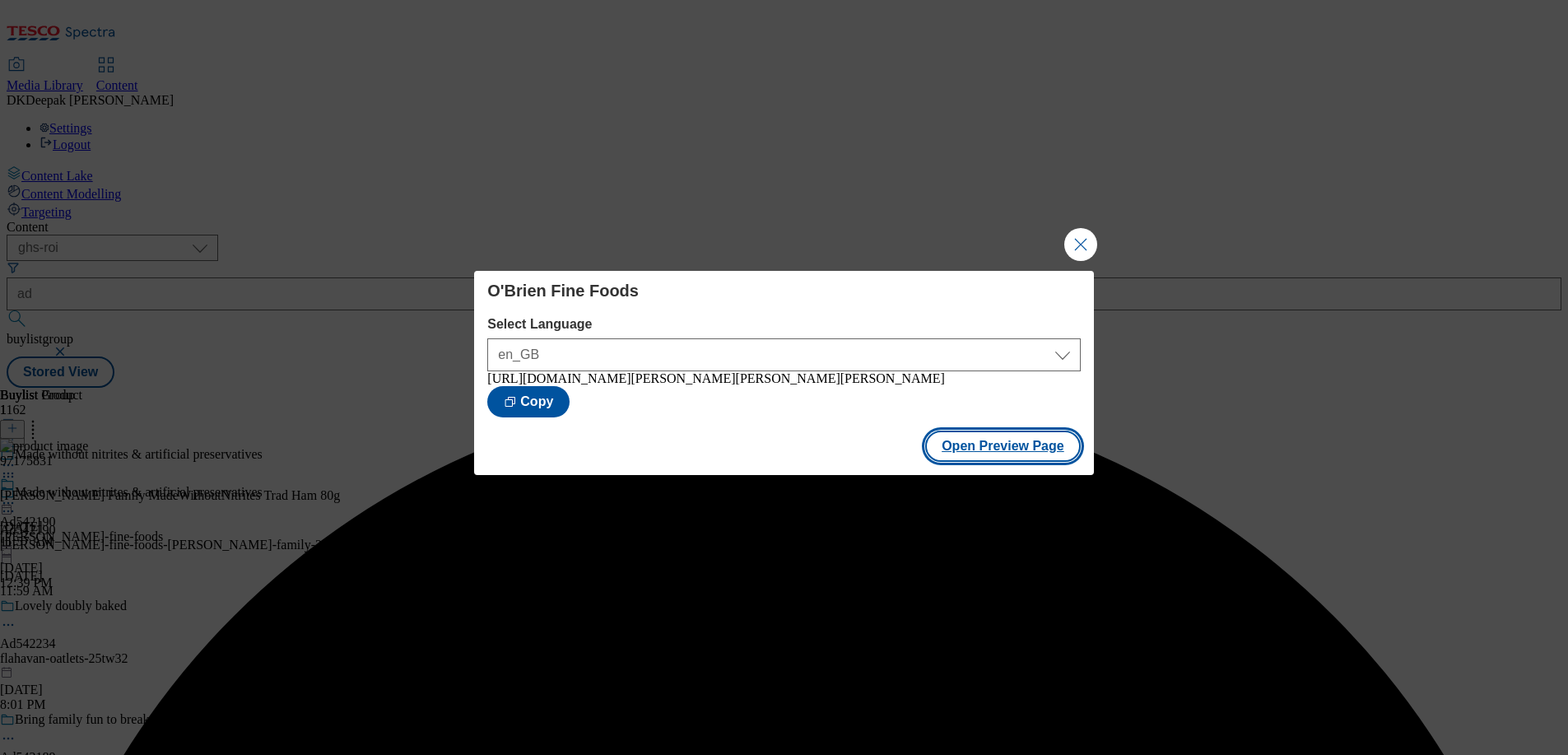
click at [1014, 453] on button "Open Preview Page" at bounding box center [1002, 446] width 155 height 32
click at [1081, 236] on button "Close Modal" at bounding box center [1080, 245] width 33 height 33
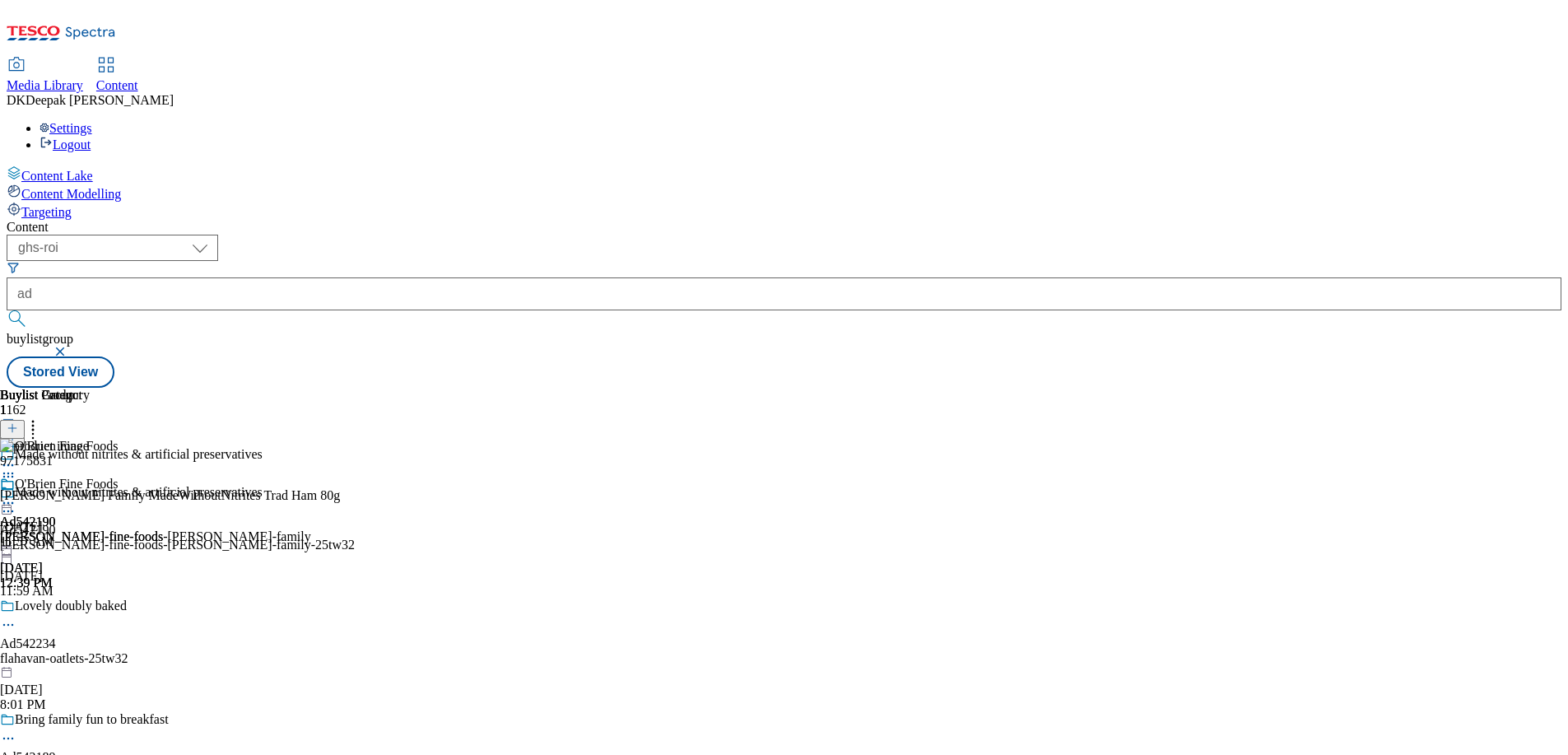
click at [17, 495] on icon at bounding box center [8, 503] width 17 height 17
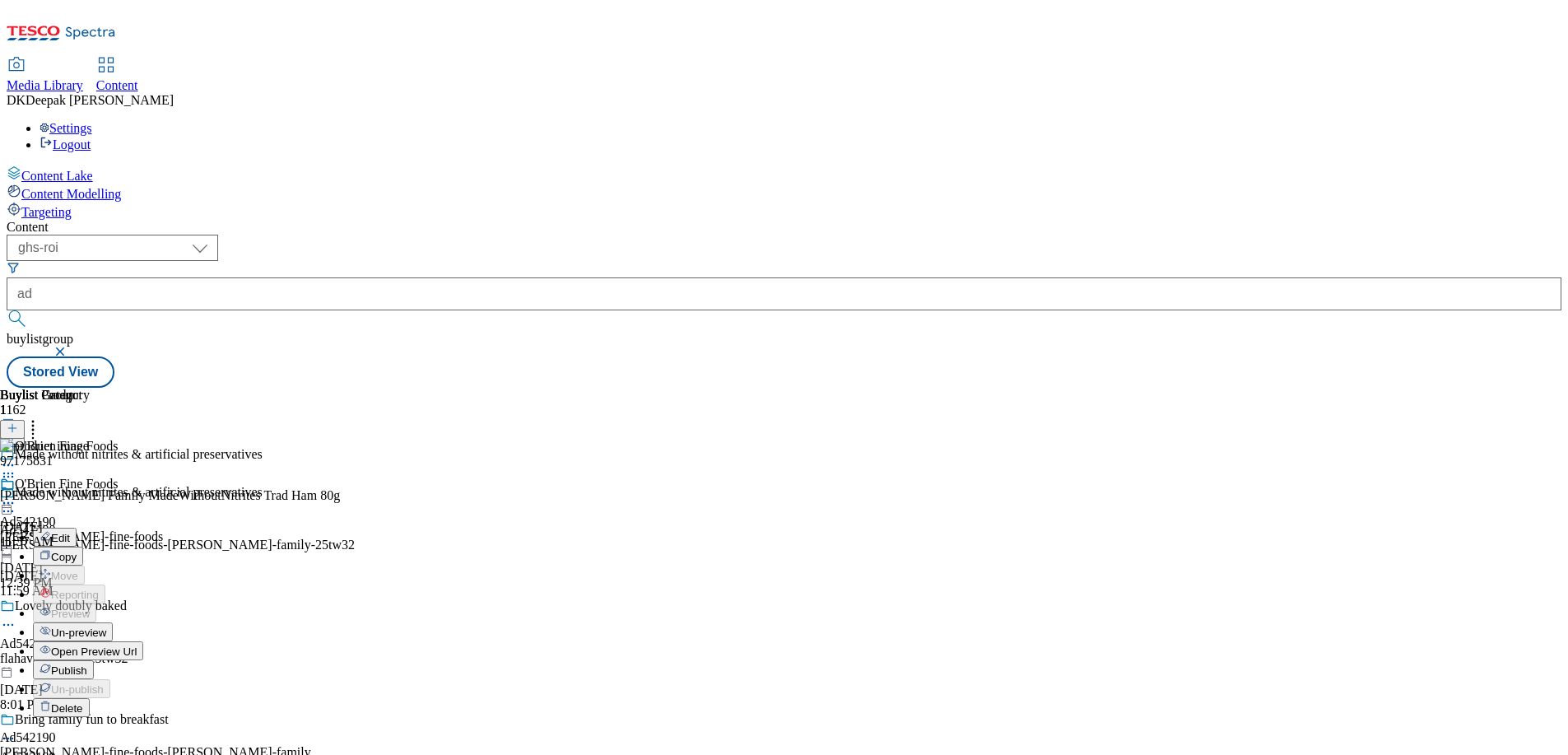
click at [87, 664] on span "Publish" at bounding box center [69, 670] width 37 height 12
